Goal: Transaction & Acquisition: Obtain resource

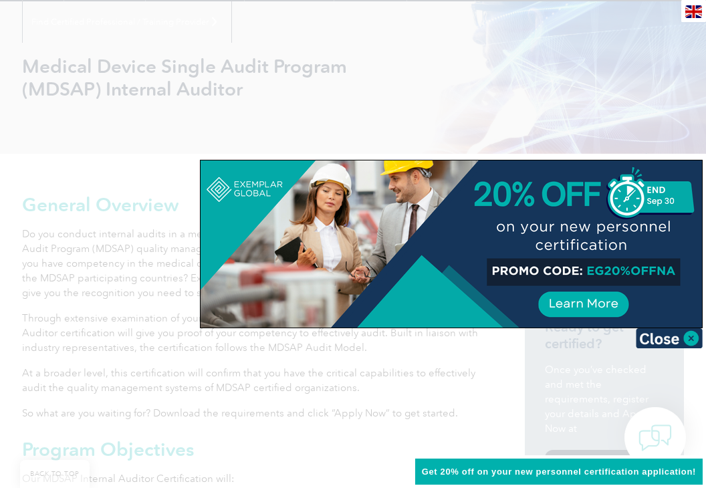
scroll to position [169, 0]
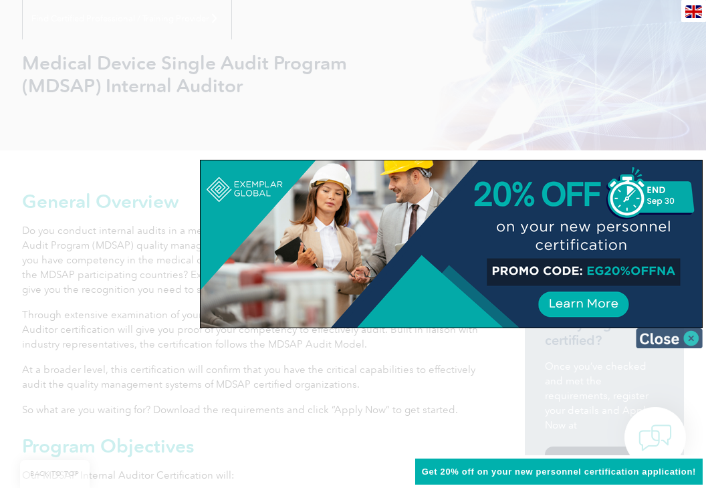
click at [658, 338] on img at bounding box center [669, 338] width 67 height 20
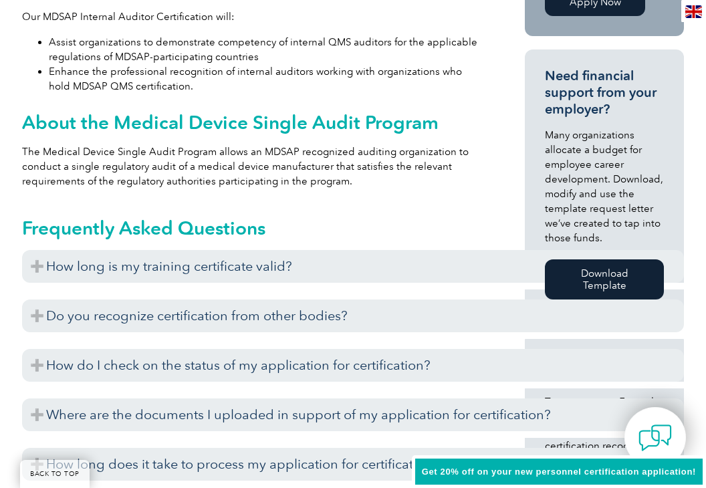
scroll to position [634, 0]
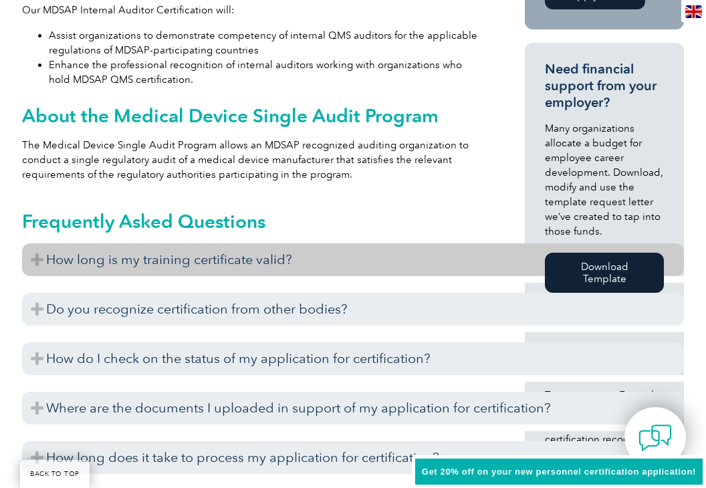
click at [40, 261] on h3 "How long is my training certificate valid?" at bounding box center [353, 259] width 662 height 33
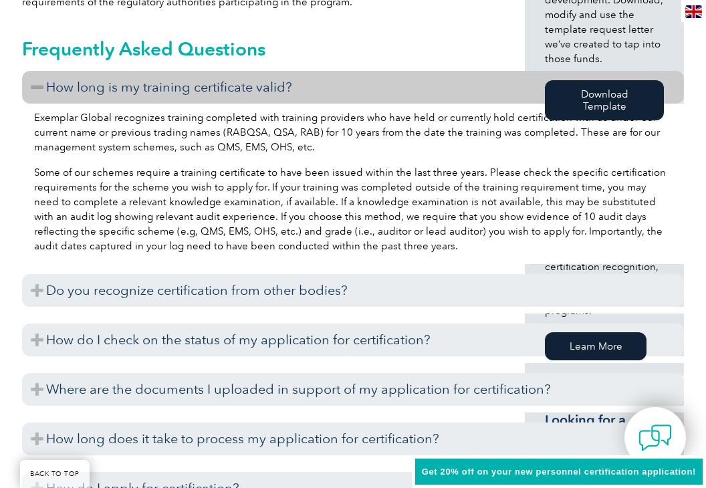
scroll to position [818, 0]
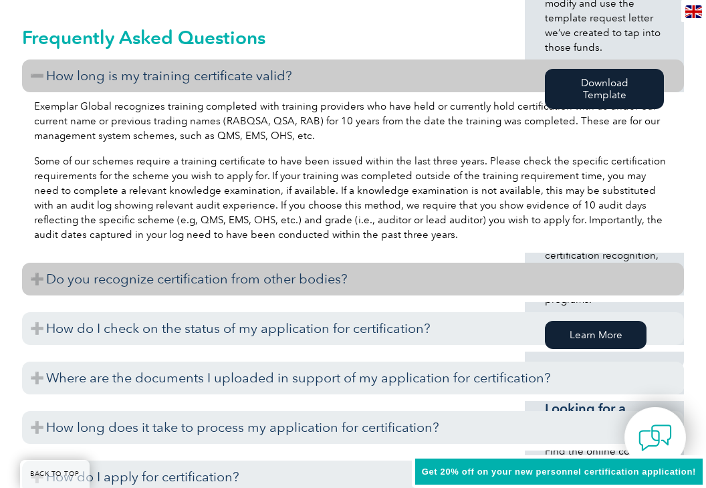
click at [25, 279] on h3 "Do you recognize certification from other bodies?" at bounding box center [353, 279] width 662 height 33
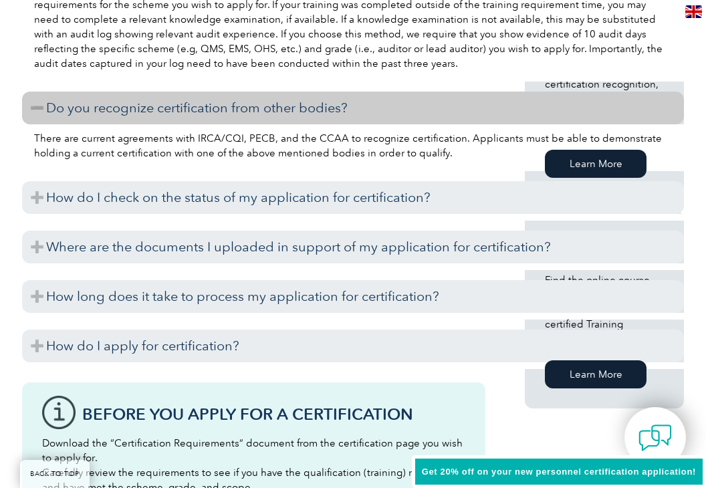
scroll to position [982, 0]
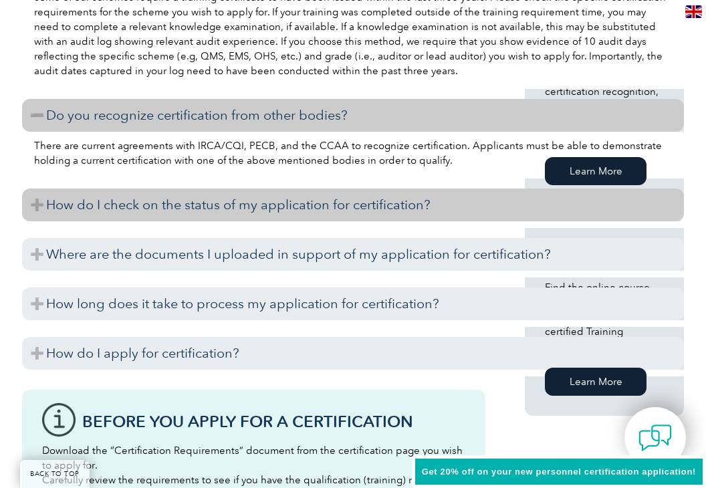
click at [39, 198] on h3 "How do I check on the status of my application for certification?" at bounding box center [353, 204] width 662 height 33
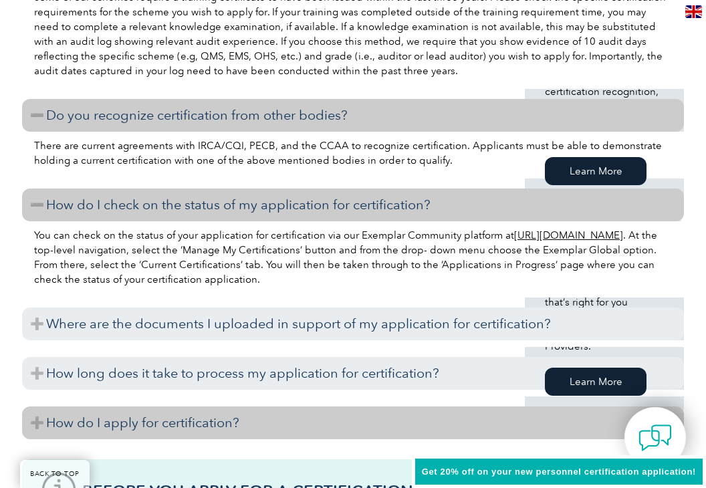
click at [30, 427] on h3 "How do I apply for certification?" at bounding box center [353, 422] width 662 height 33
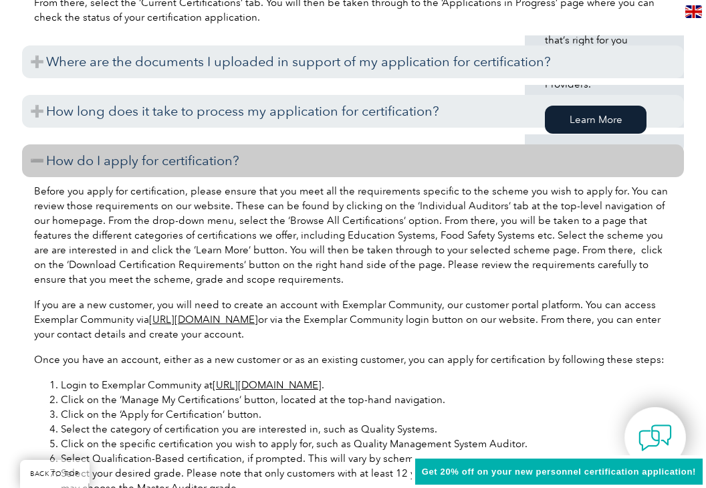
scroll to position [1258, 0]
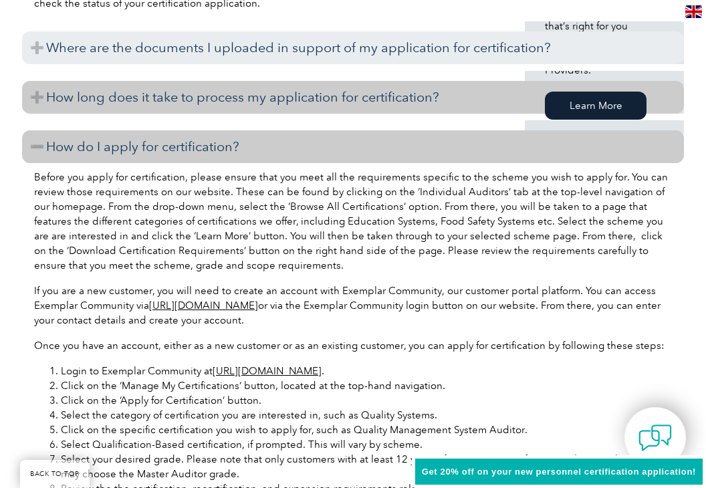
click at [37, 96] on h3 "How long does it take to process my application for certification?" at bounding box center [353, 97] width 662 height 33
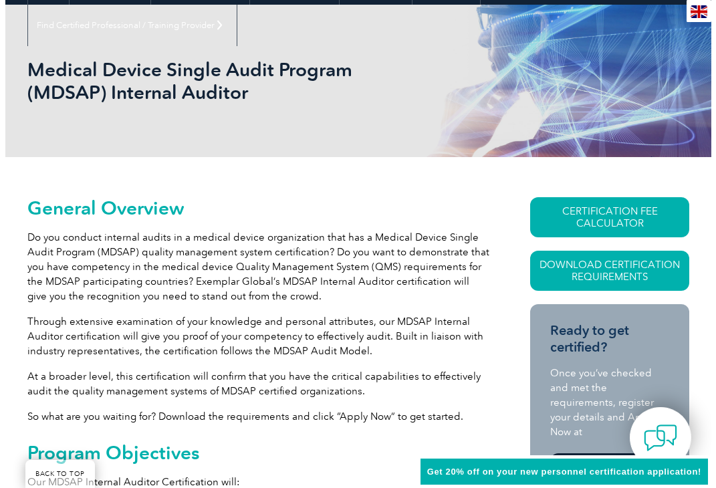
scroll to position [182, 0]
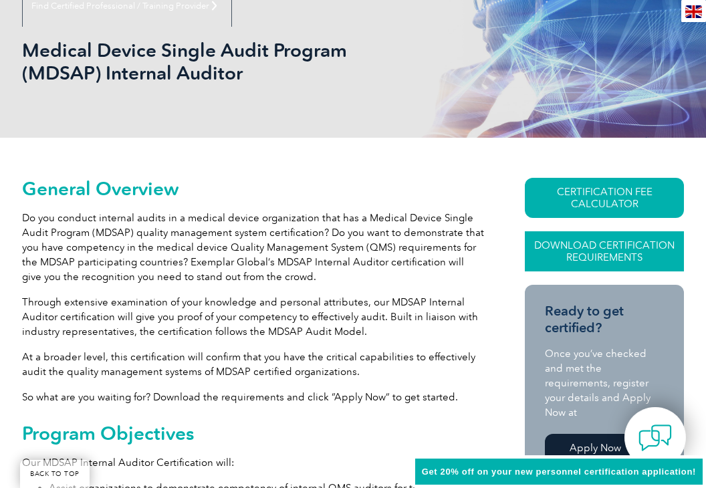
click at [566, 244] on link "Download Certification Requirements" at bounding box center [604, 251] width 159 height 40
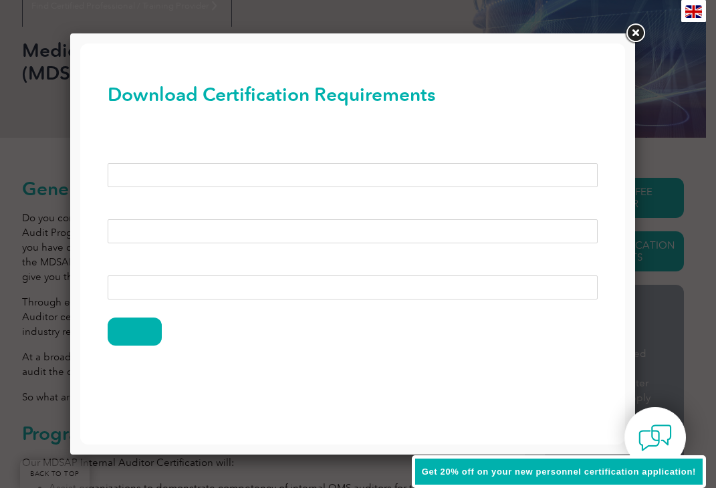
scroll to position [0, 0]
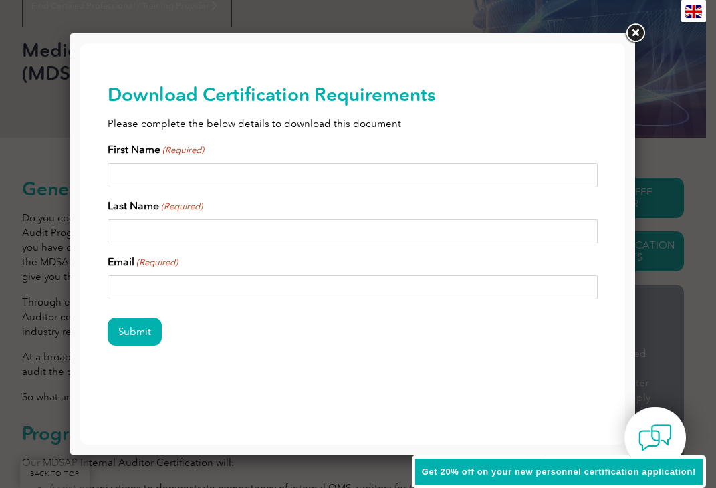
click at [297, 174] on input "First Name (Required)" at bounding box center [353, 175] width 491 height 24
type input "[PERSON_NAME]"
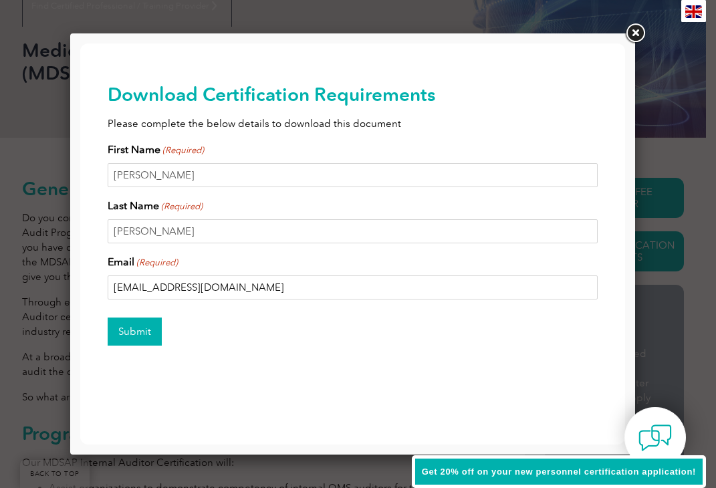
type input "[EMAIL_ADDRESS][DOMAIN_NAME]"
click at [134, 336] on input "Submit" at bounding box center [135, 331] width 54 height 28
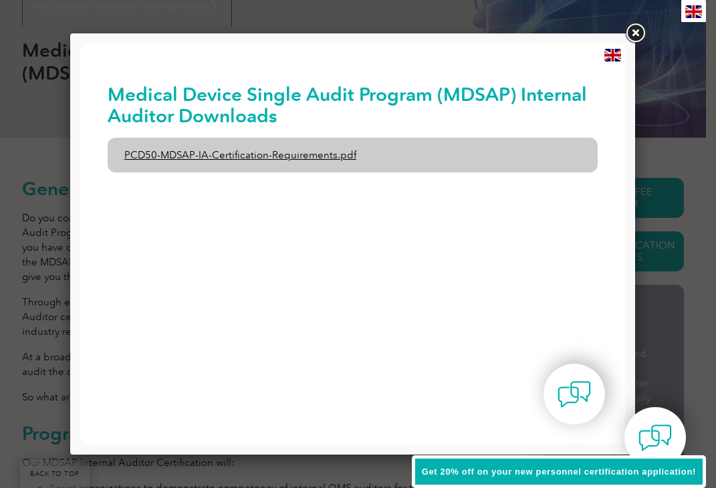
click at [278, 154] on link "PCD50-MDSAP-IA-Certification-Requirements.pdf" at bounding box center [353, 155] width 491 height 35
click at [329, 160] on link "PCD50-MDSAP-IA-Certification-Requirements.pdf" at bounding box center [353, 155] width 491 height 35
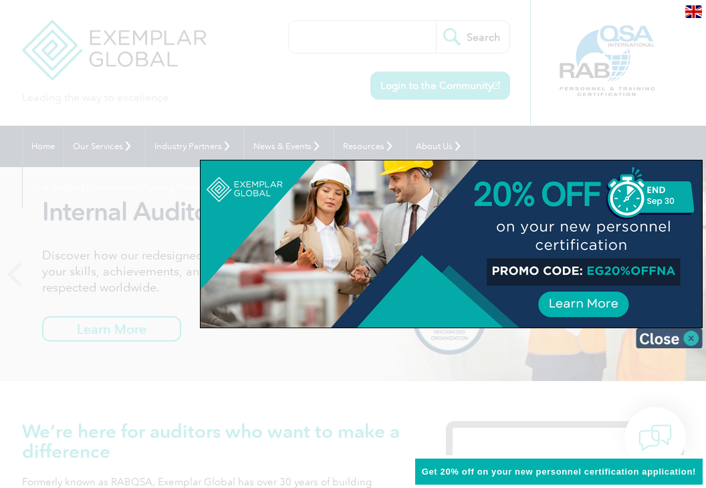
click at [673, 340] on img at bounding box center [669, 338] width 67 height 20
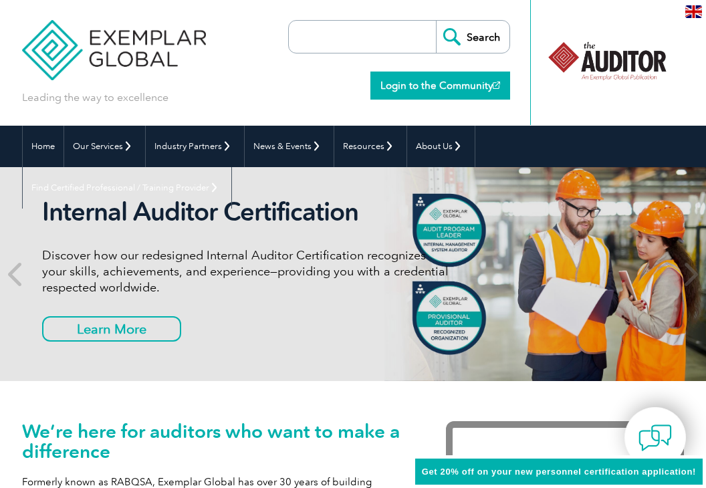
click at [420, 91] on link "Login to the Community" at bounding box center [440, 86] width 140 height 28
